Goal: Use online tool/utility: Utilize a website feature to perform a specific function

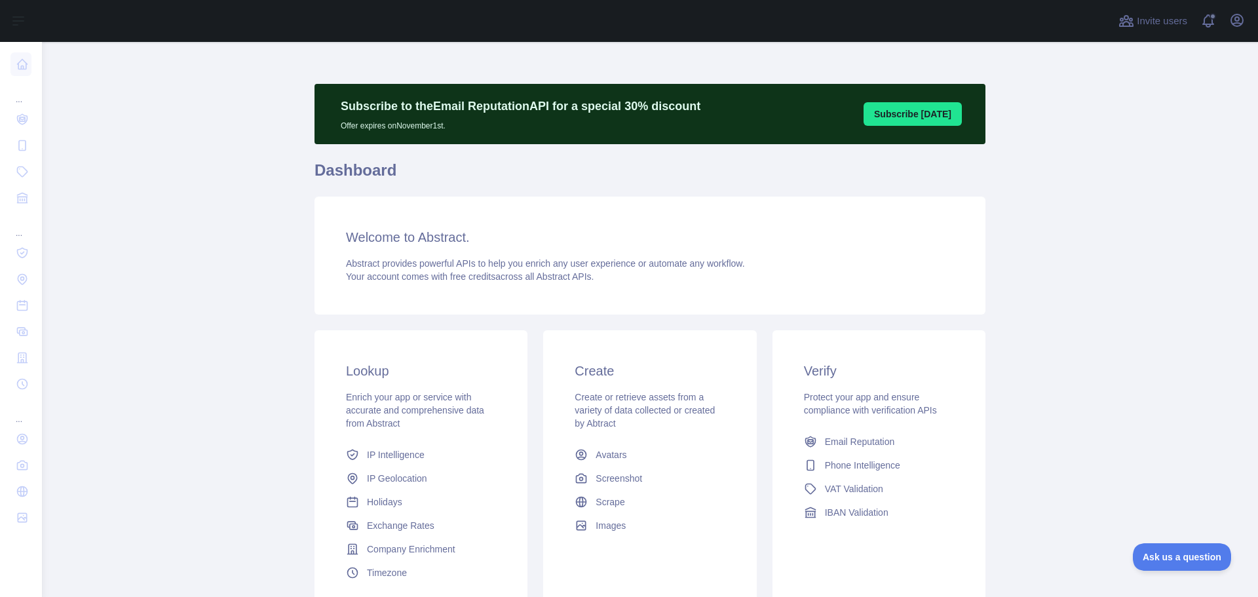
click at [916, 121] on button "Subscribe [DATE]" at bounding box center [913, 114] width 98 height 24
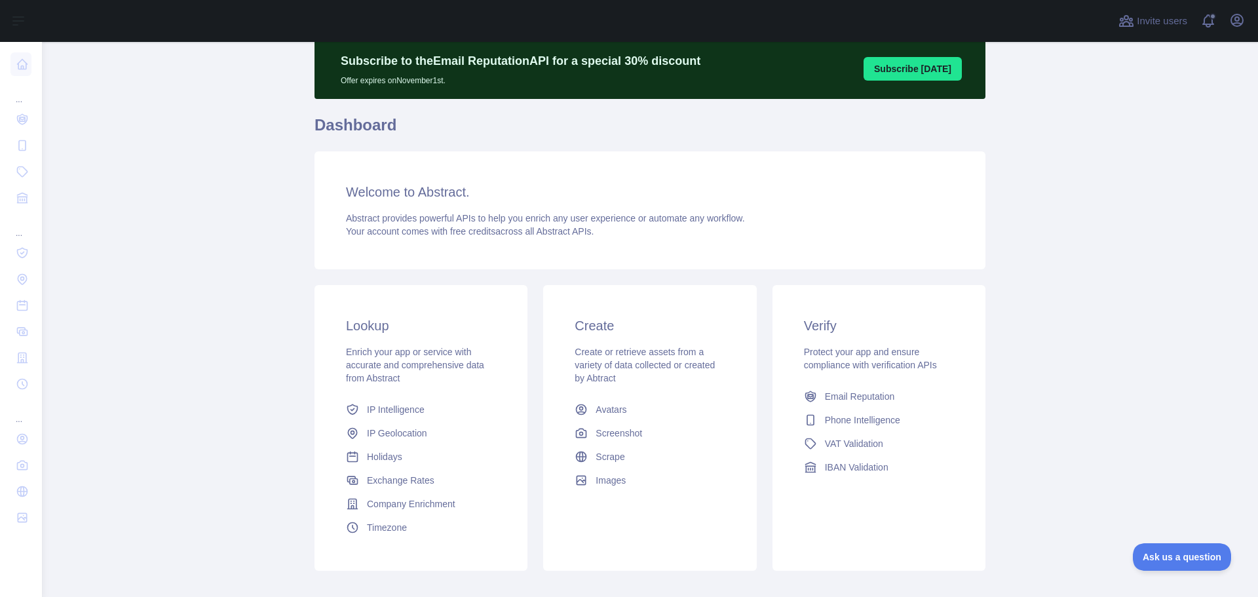
scroll to position [116, 0]
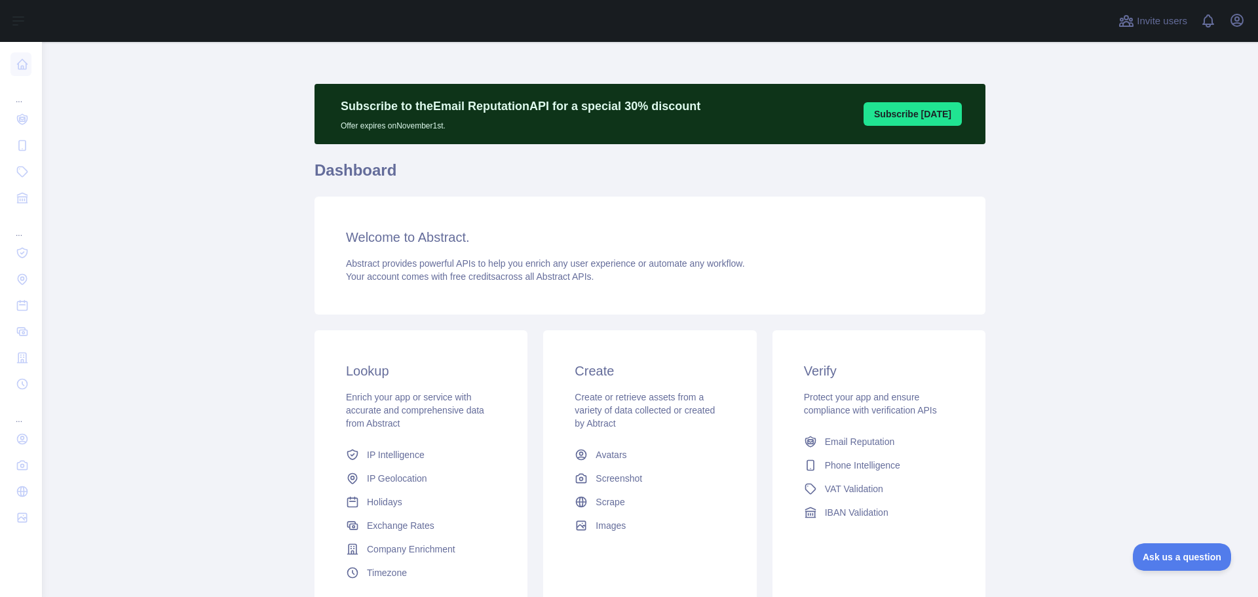
click at [873, 368] on h3 "Verify" at bounding box center [879, 371] width 150 height 18
click at [570, 242] on h3 "Welcome to Abstract." at bounding box center [650, 237] width 608 height 18
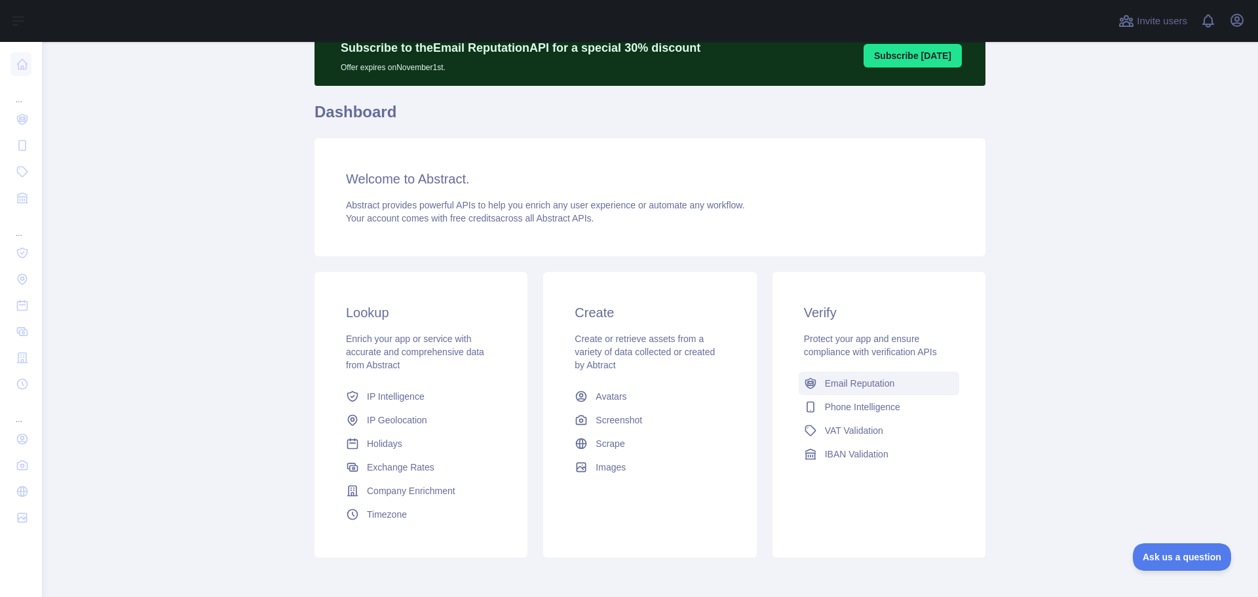
scroll to position [116, 0]
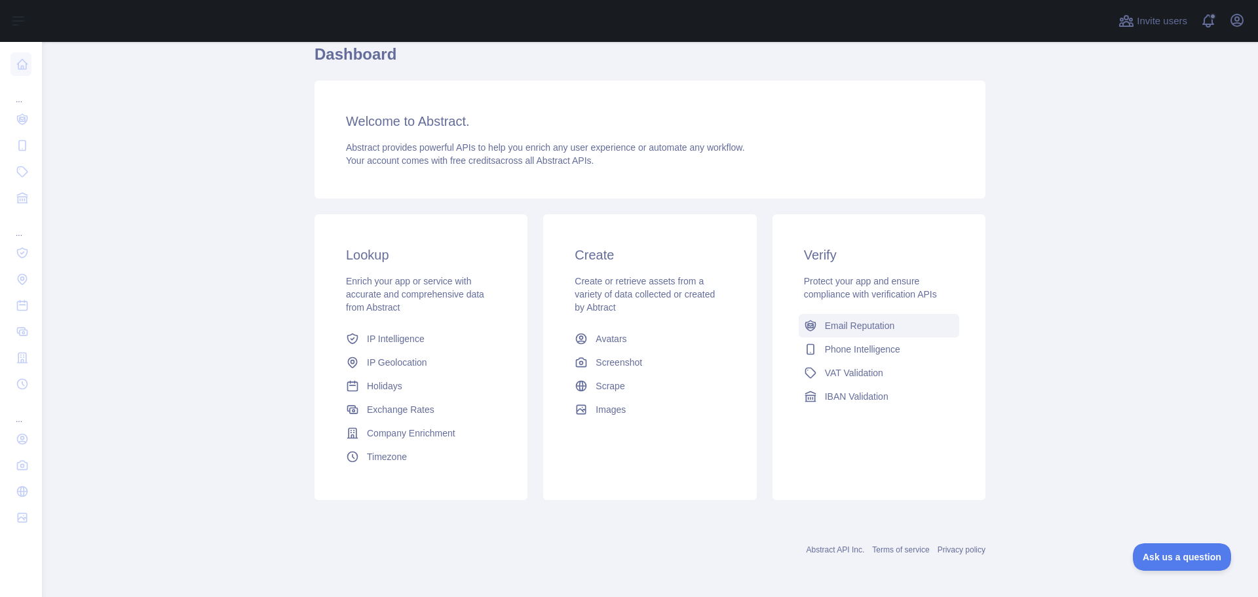
click at [866, 331] on span "Email Reputation" at bounding box center [860, 325] width 70 height 13
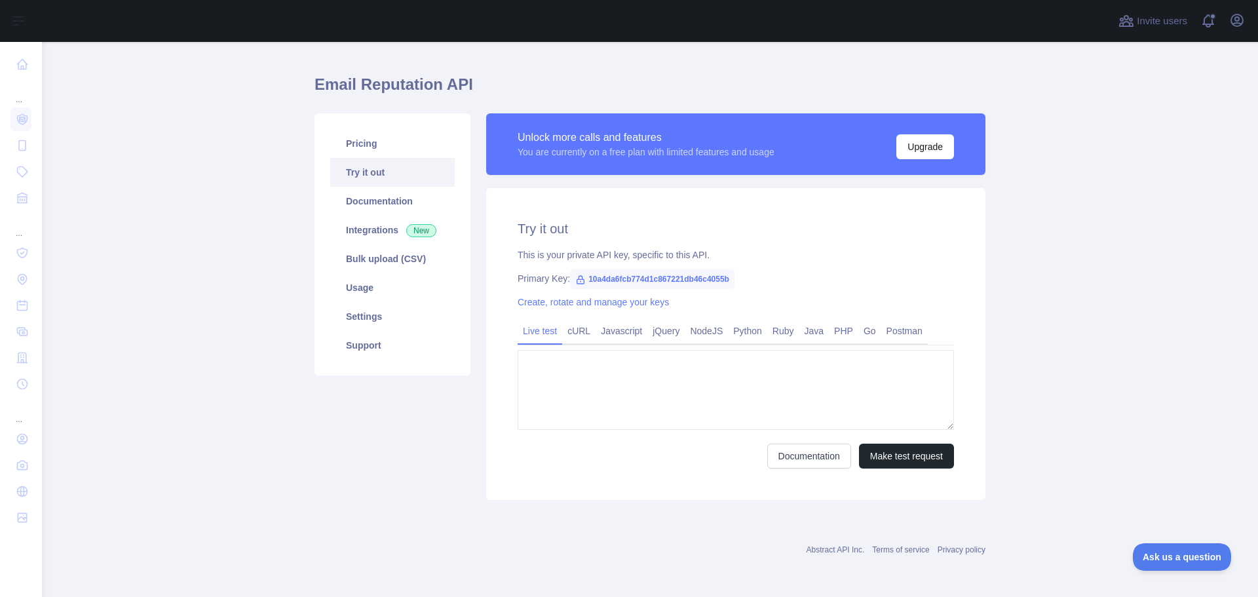
type textarea "**********"
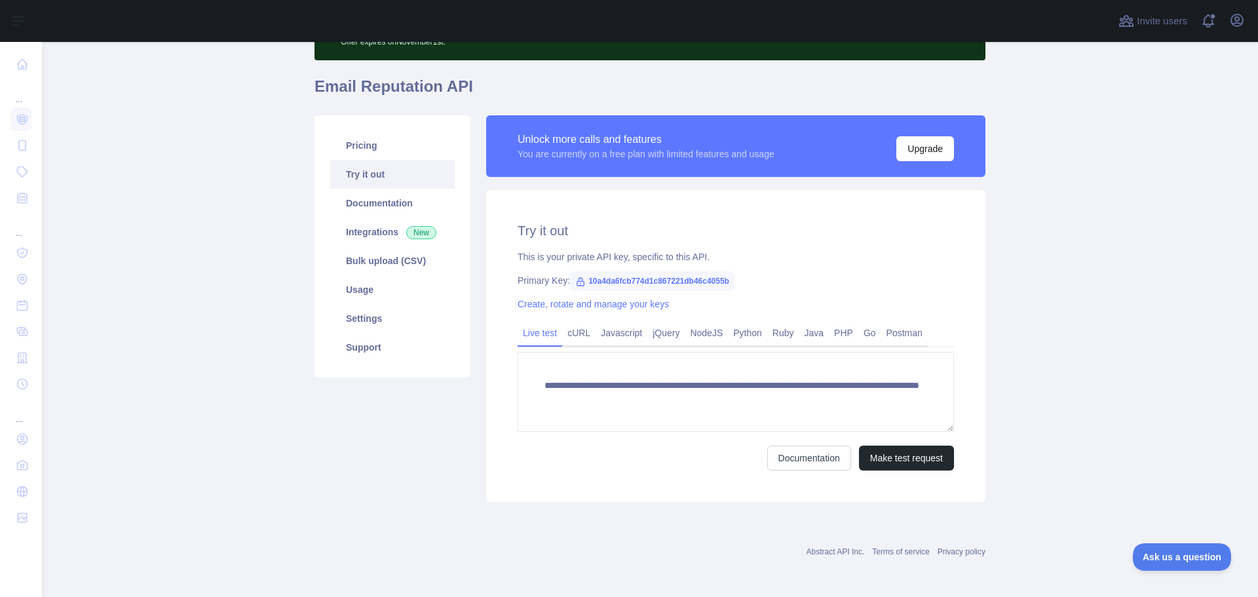
scroll to position [86, 0]
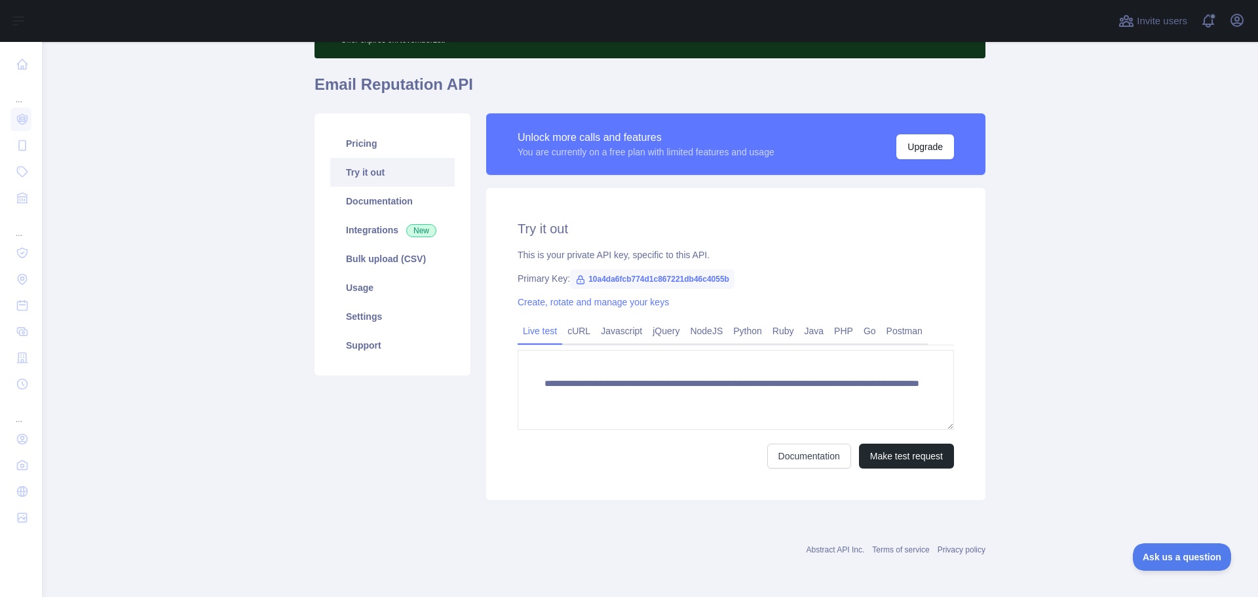
click at [636, 276] on span "10a4da6fcb774d1c867221db46c4055b" at bounding box center [652, 279] width 164 height 20
copy span "10a4da6fcb774d1c867221db46c4055b"
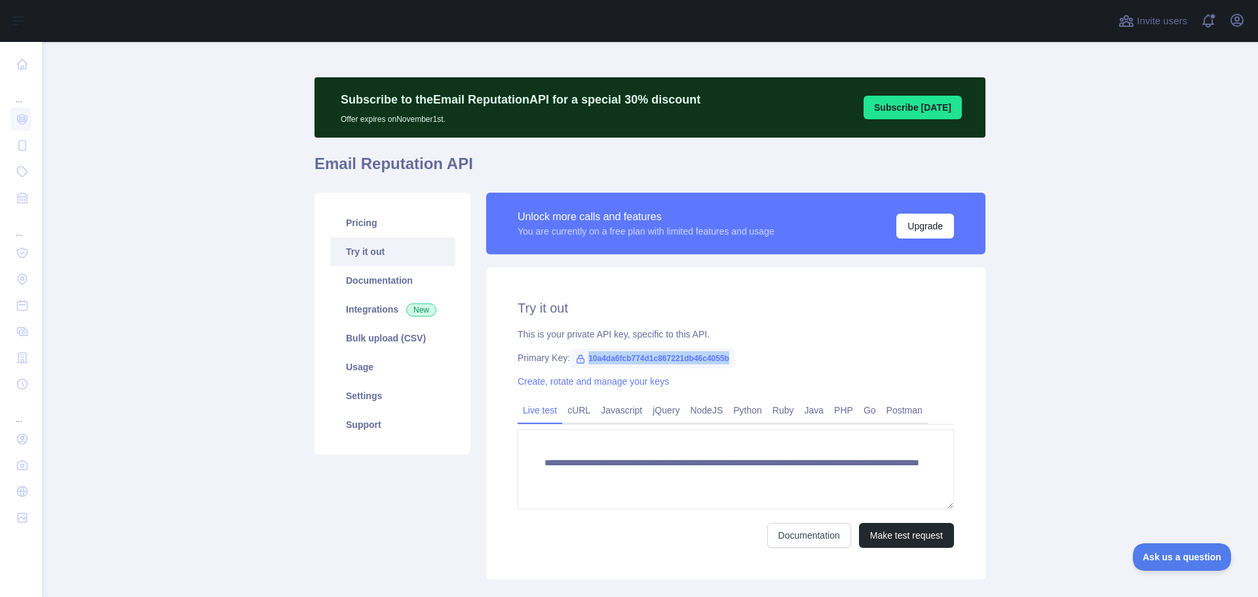
scroll to position [0, 0]
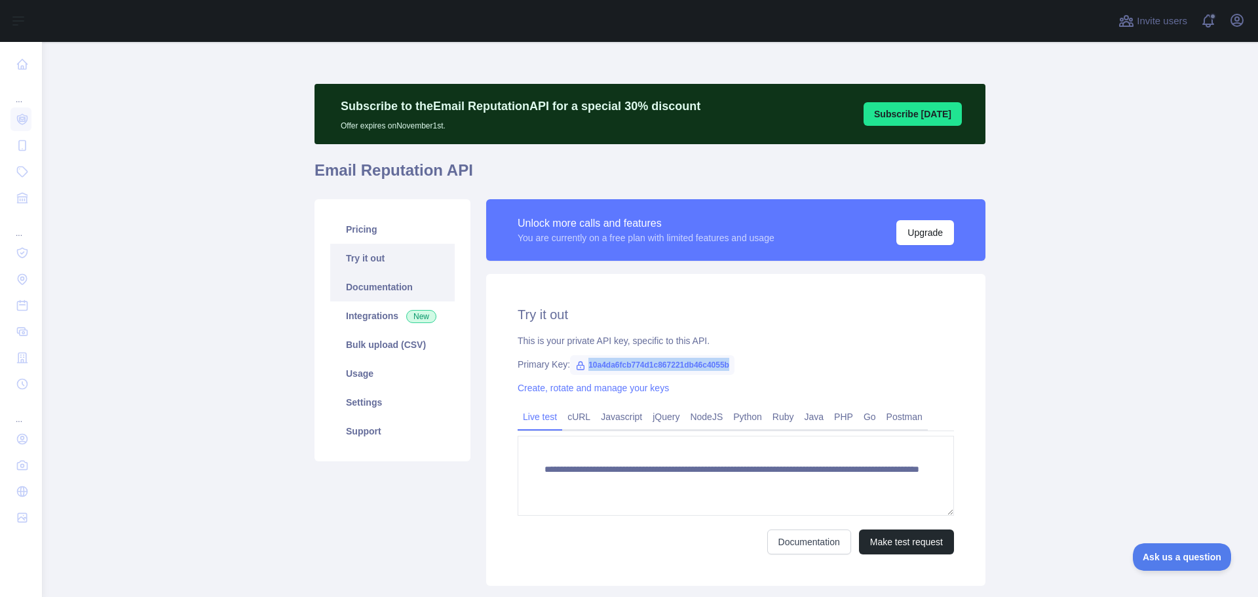
click at [405, 290] on link "Documentation" at bounding box center [392, 287] width 124 height 29
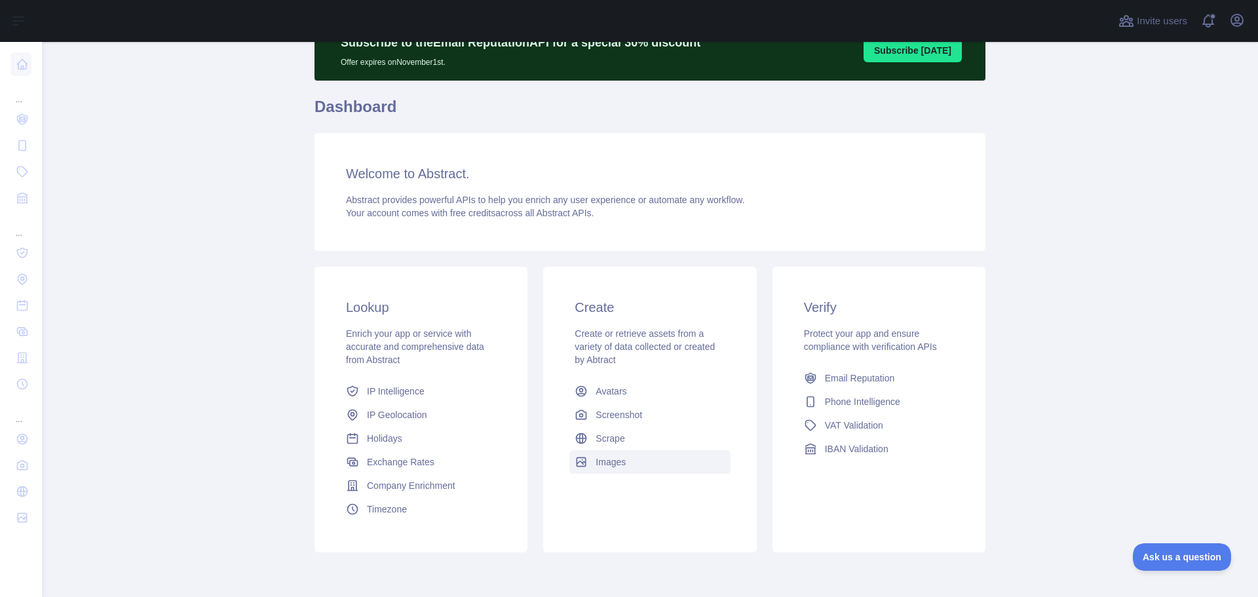
scroll to position [66, 0]
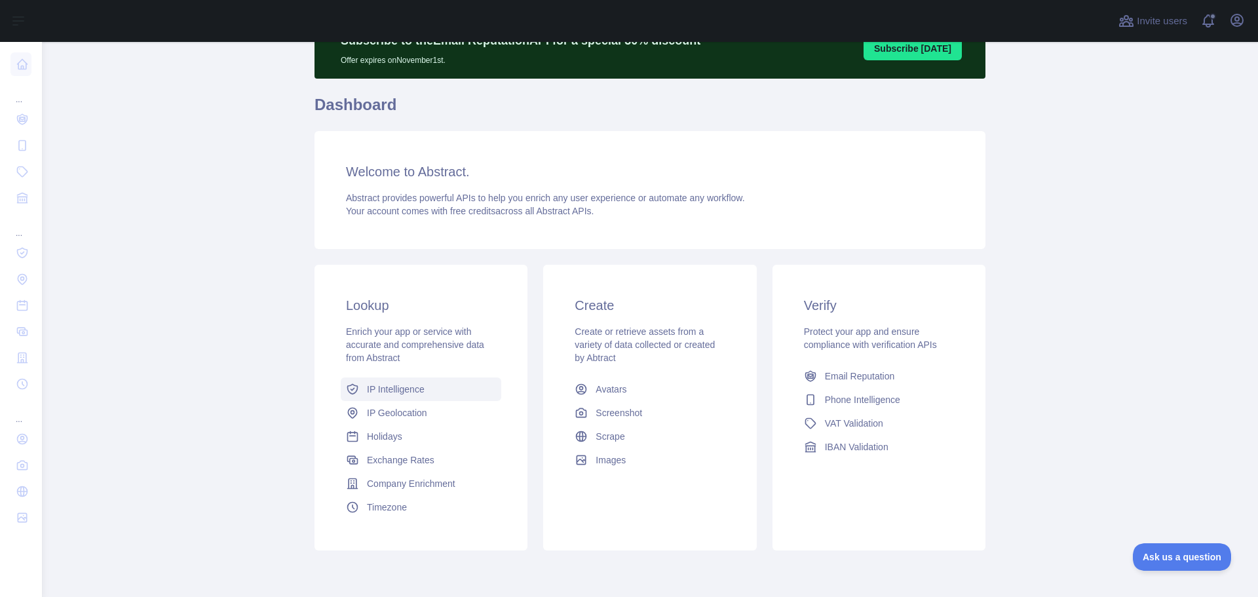
click at [411, 396] on link "IP Intelligence" at bounding box center [421, 389] width 161 height 24
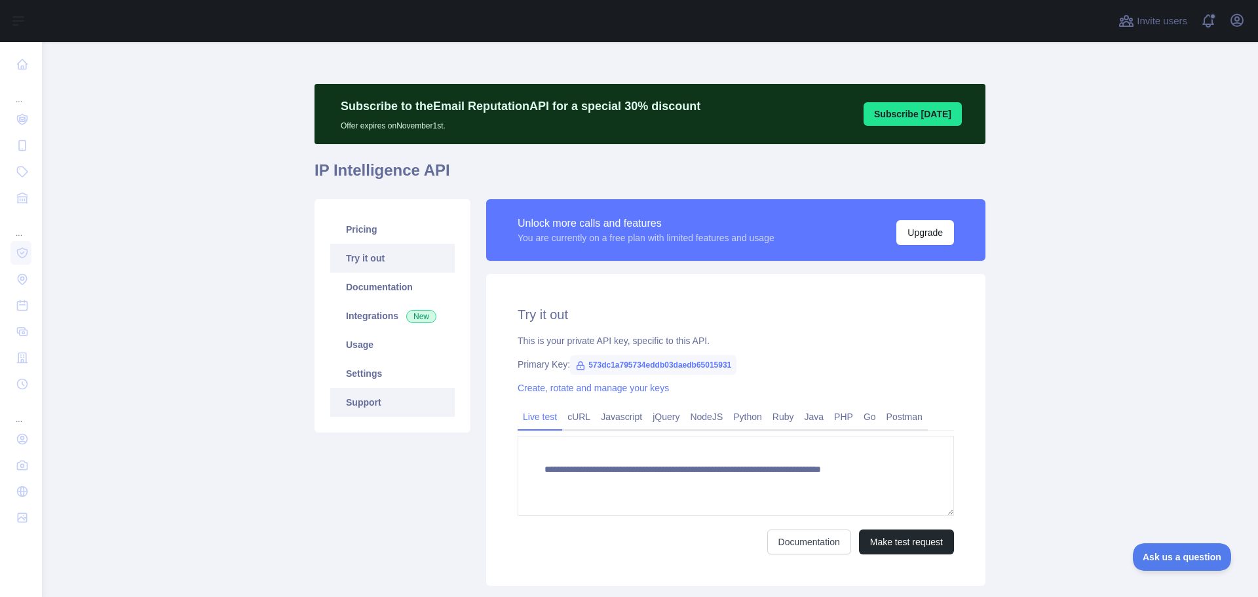
type textarea "**********"
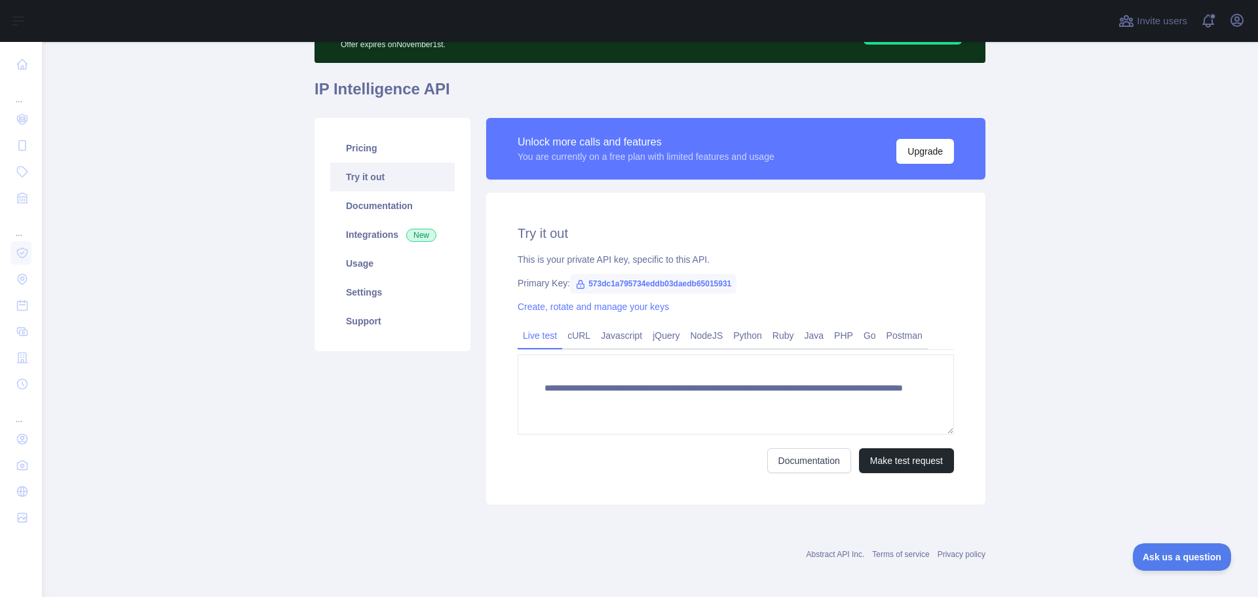
scroll to position [86, 0]
